Goal: Task Accomplishment & Management: Use online tool/utility

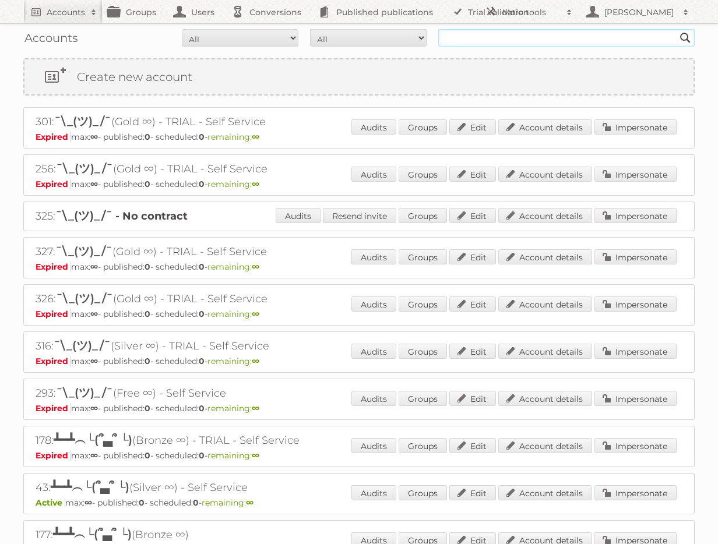
click at [510, 40] on input "text" at bounding box center [566, 37] width 256 height 17
type input "rodware"
click at [676, 29] on input "Search" at bounding box center [684, 37] width 17 height 17
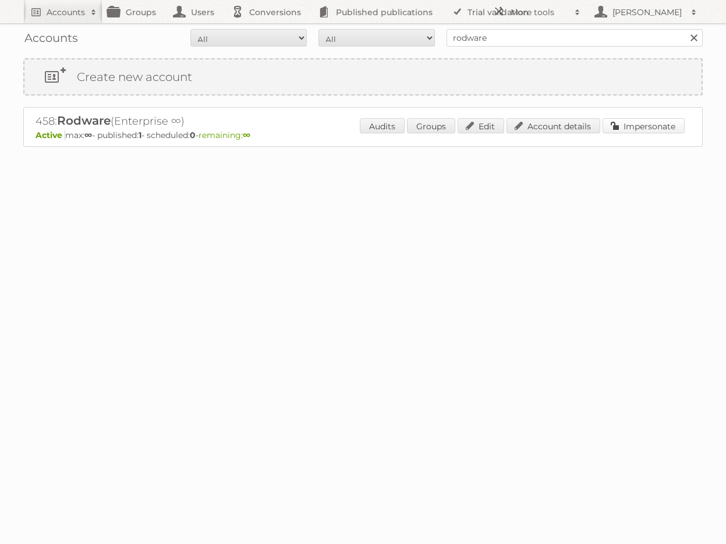
click at [633, 127] on link "Impersonate" at bounding box center [644, 125] width 82 height 15
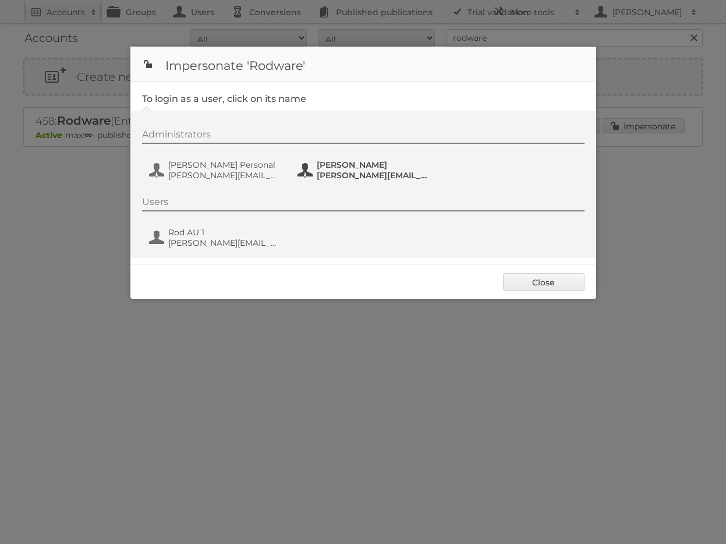
click at [333, 169] on span "[PERSON_NAME]" at bounding box center [373, 165] width 113 height 10
